Goal: Task Accomplishment & Management: Manage account settings

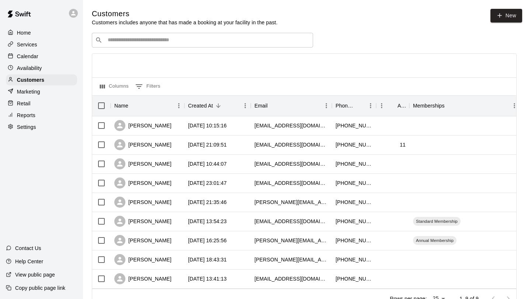
click at [49, 57] on div "Calendar" at bounding box center [41, 56] width 71 height 11
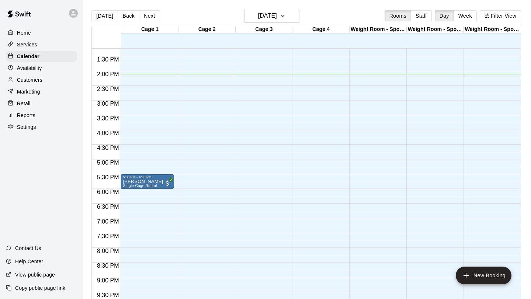
scroll to position [381, 0]
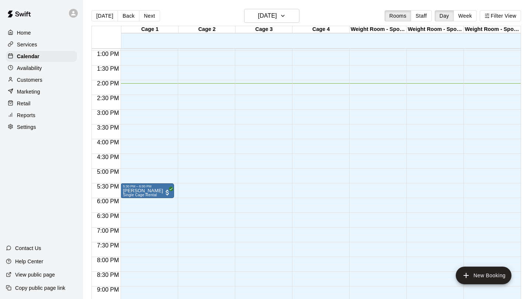
click at [36, 80] on p "Customers" at bounding box center [29, 79] width 25 height 7
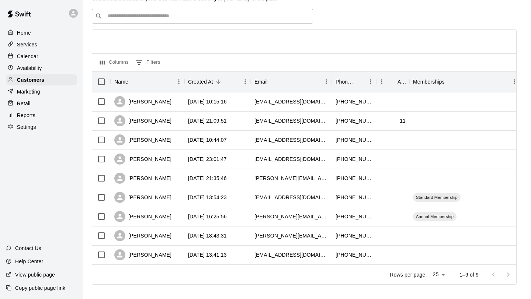
scroll to position [30, 0]
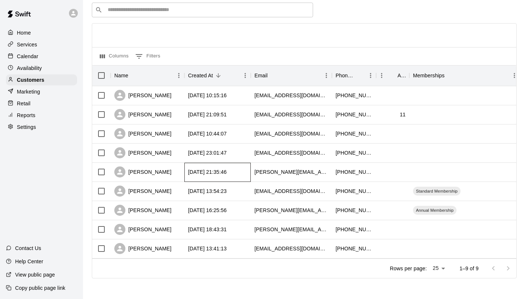
click at [214, 172] on div "[DATE] 21:35:46" at bounding box center [207, 171] width 39 height 7
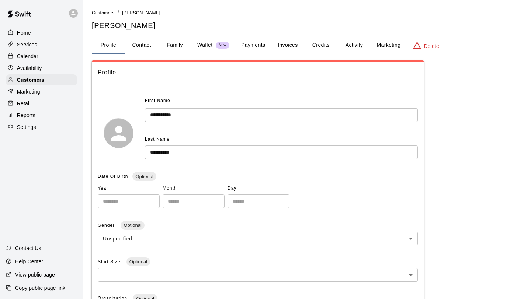
click at [174, 46] on button "Family" at bounding box center [174, 45] width 33 height 18
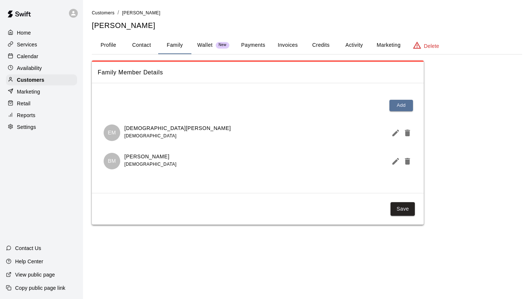
click at [74, 17] on div at bounding box center [73, 13] width 9 height 9
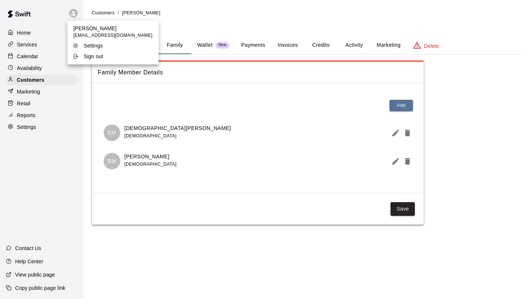
click at [89, 56] on p "Sign out" at bounding box center [94, 56] width 20 height 7
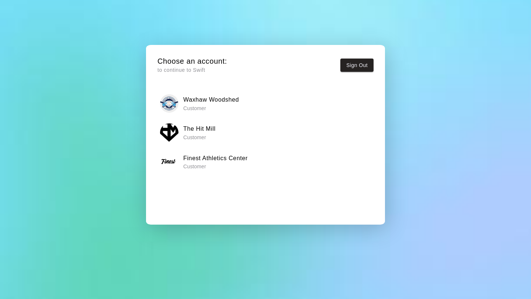
click at [205, 102] on h6 "Waxhaw Woodshed" at bounding box center [211, 100] width 56 height 10
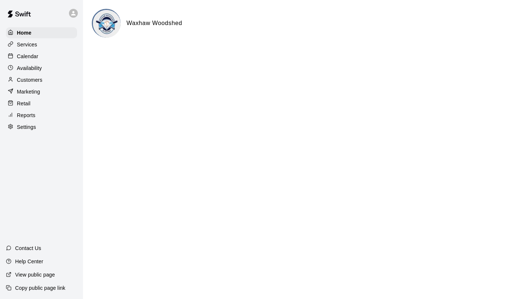
click at [31, 126] on p "Settings" at bounding box center [26, 126] width 19 height 7
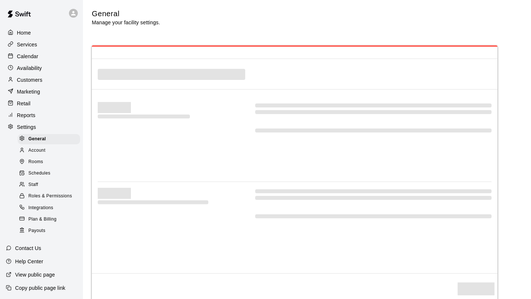
select select "**"
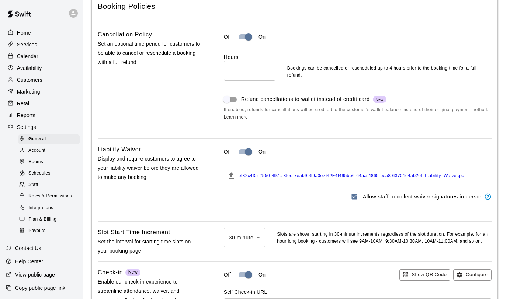
scroll to position [548, 0]
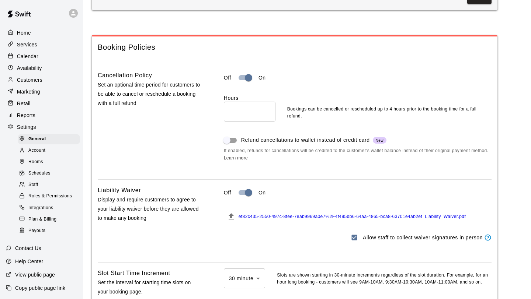
click at [341, 220] on span "ef82c435-2550-497c-8fee-7eab9969a0e7%2F4f495bb6-64aa-4865-bca8-63701e4ab2ef_Lia…" at bounding box center [351, 216] width 227 height 5
click at [32, 127] on p "Settings" at bounding box center [26, 126] width 19 height 7
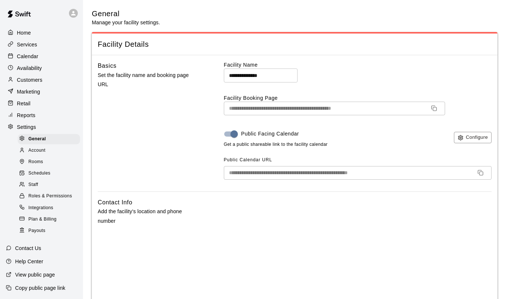
click at [33, 77] on p "Customers" at bounding box center [29, 79] width 25 height 7
